Goal: Find specific fact: Find specific fact

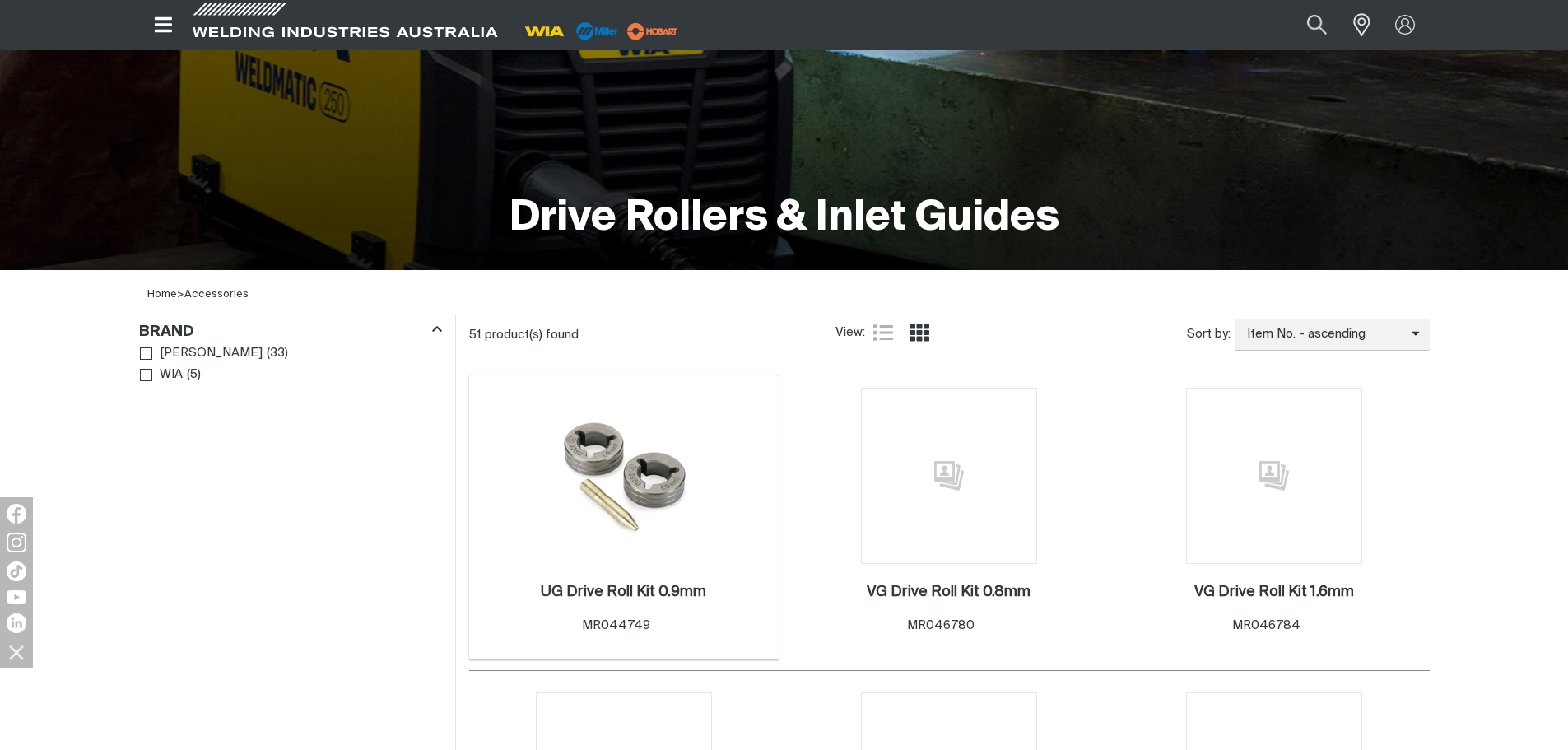
click at [591, 567] on div "UG Drive Roll Kit 0.9mm . Item No. MR044749" at bounding box center [624, 612] width 294 height 96
click at [582, 588] on h2 "UG Drive Roll Kit 0.9mm ." at bounding box center [623, 591] width 166 height 15
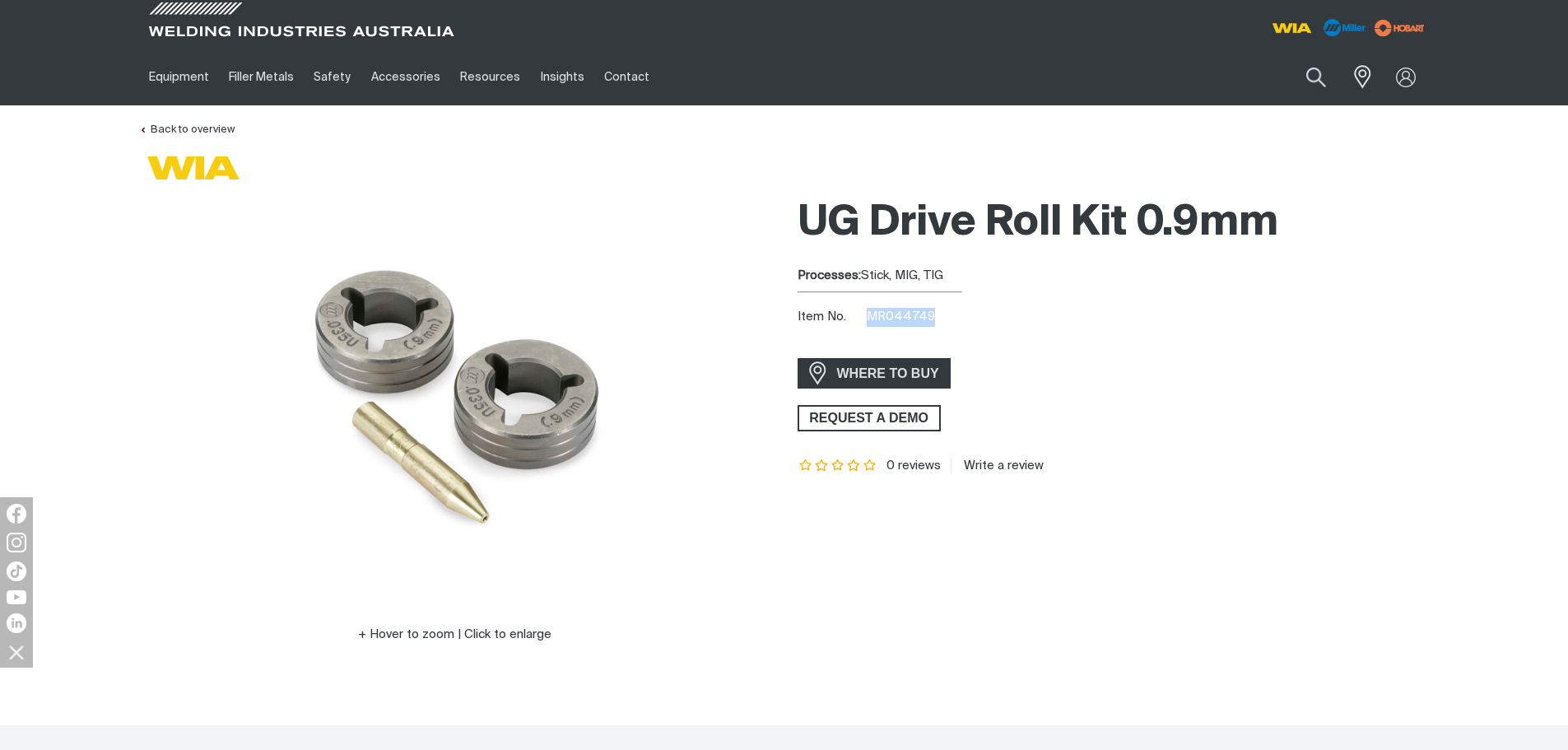
drag, startPoint x: 929, startPoint y: 315, endPoint x: 869, endPoint y: 312, distance: 60.1
click at [869, 312] on span "MR044749" at bounding box center [901, 317] width 69 height 13
copy span "MR044749"
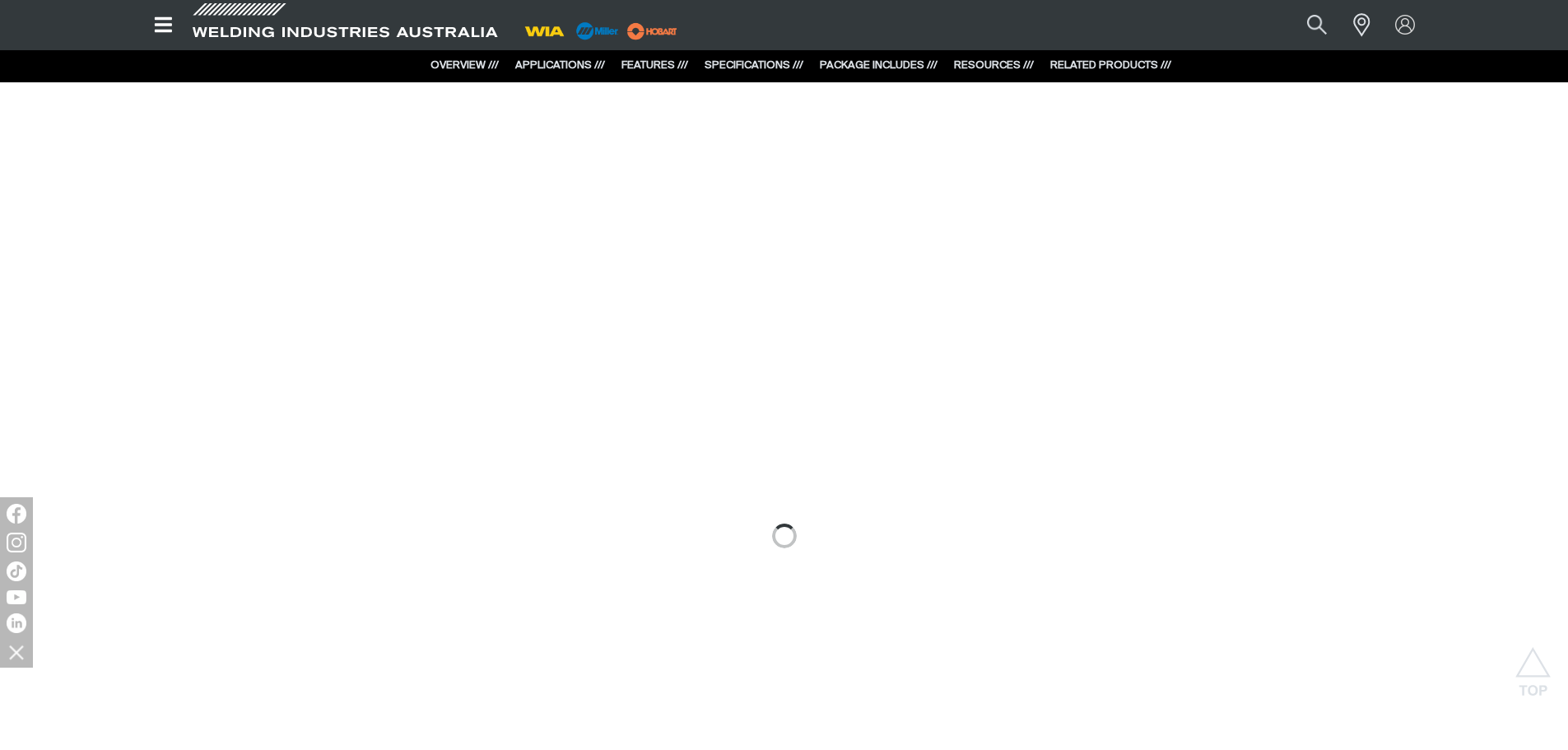
scroll to position [1318, 0]
